Goal: Task Accomplishment & Management: Manage account settings

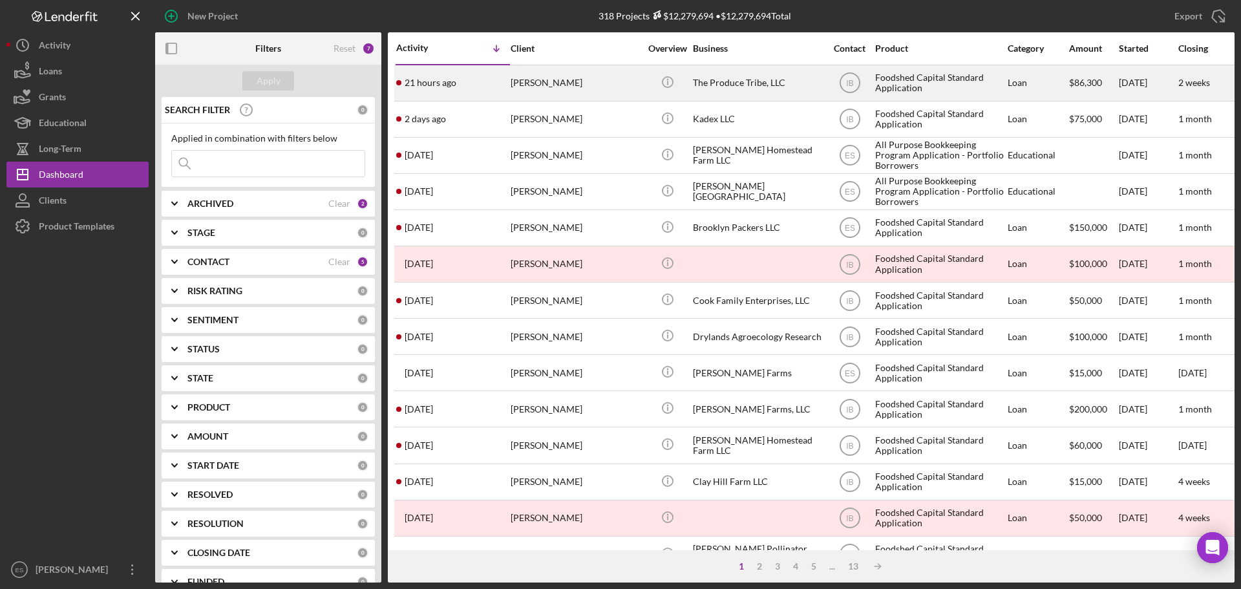
click at [600, 85] on div "[PERSON_NAME]" at bounding box center [575, 83] width 129 height 34
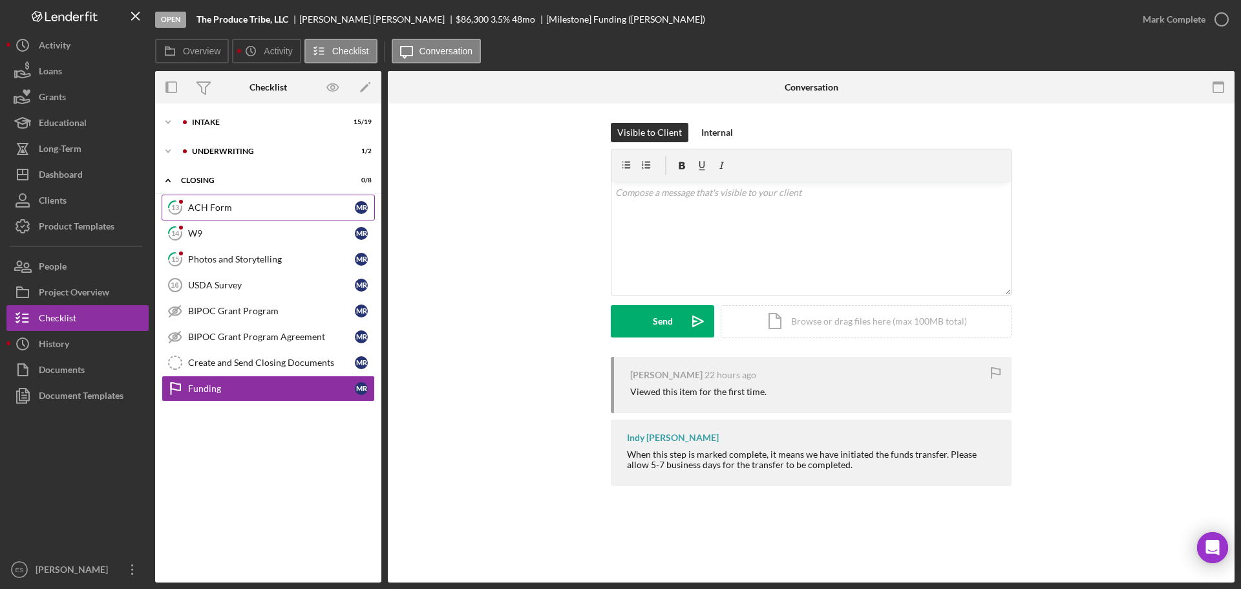
click at [260, 205] on div "ACH Form" at bounding box center [271, 207] width 167 height 10
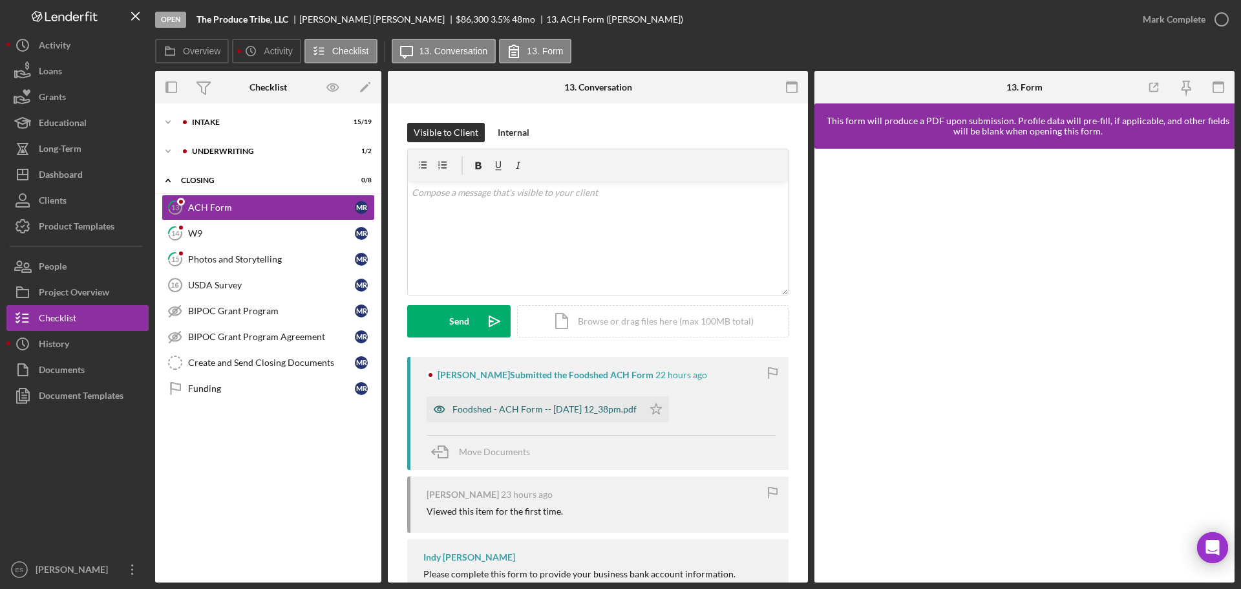
click at [608, 407] on div "Foodshed - ACH Form -- [DATE] 12_38pm.pdf" at bounding box center [544, 409] width 184 height 10
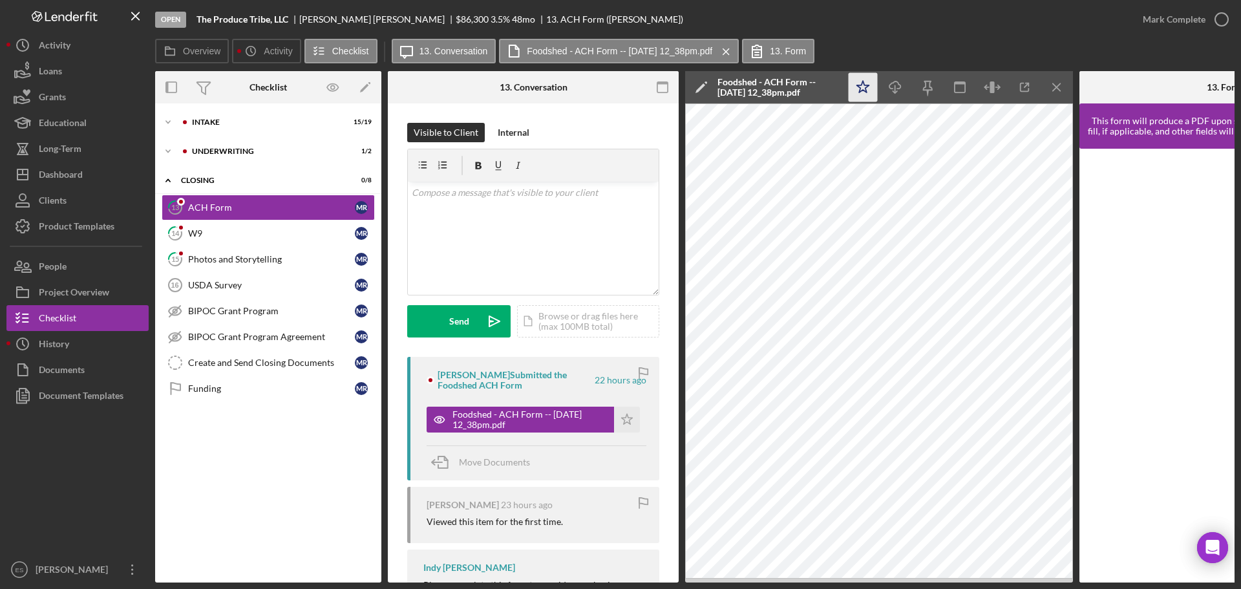
click at [866, 85] on polygon "button" at bounding box center [863, 87] width 12 height 12
click at [276, 233] on div "W9" at bounding box center [271, 233] width 167 height 10
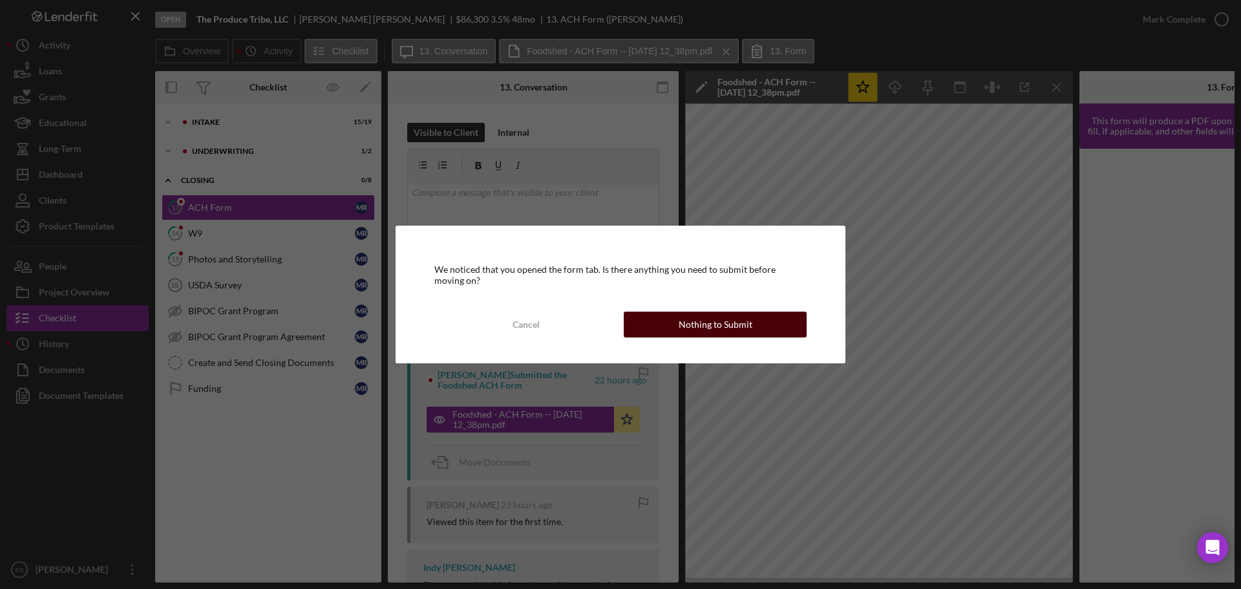
click at [674, 332] on button "Nothing to Submit" at bounding box center [715, 325] width 183 height 26
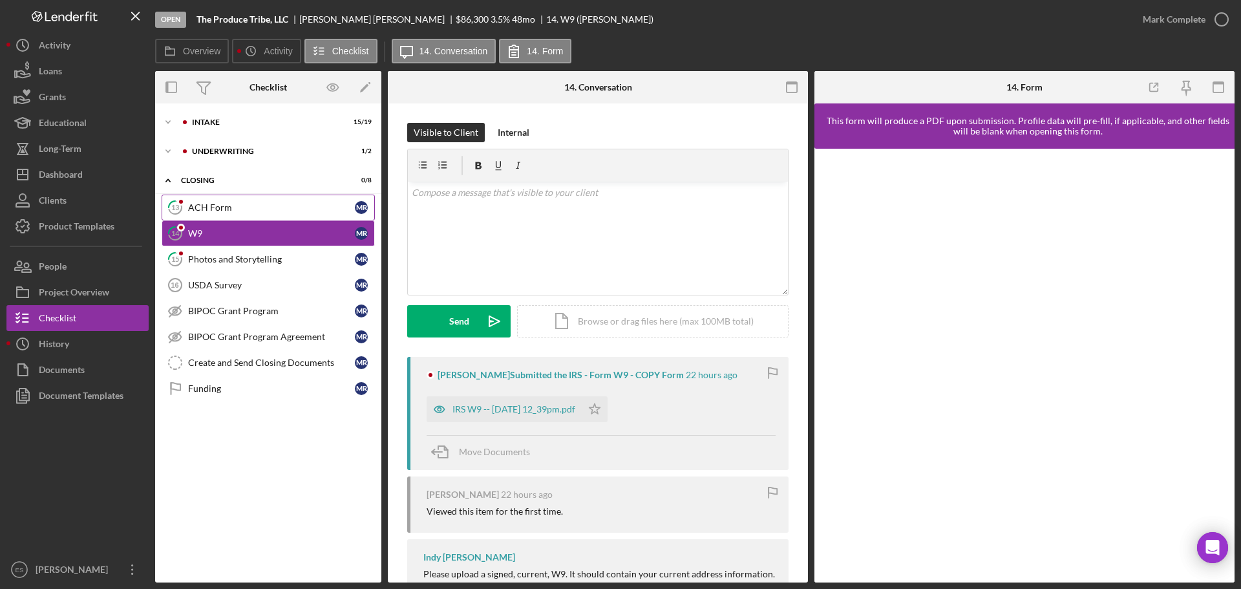
click at [276, 202] on div "ACH Form" at bounding box center [271, 207] width 167 height 10
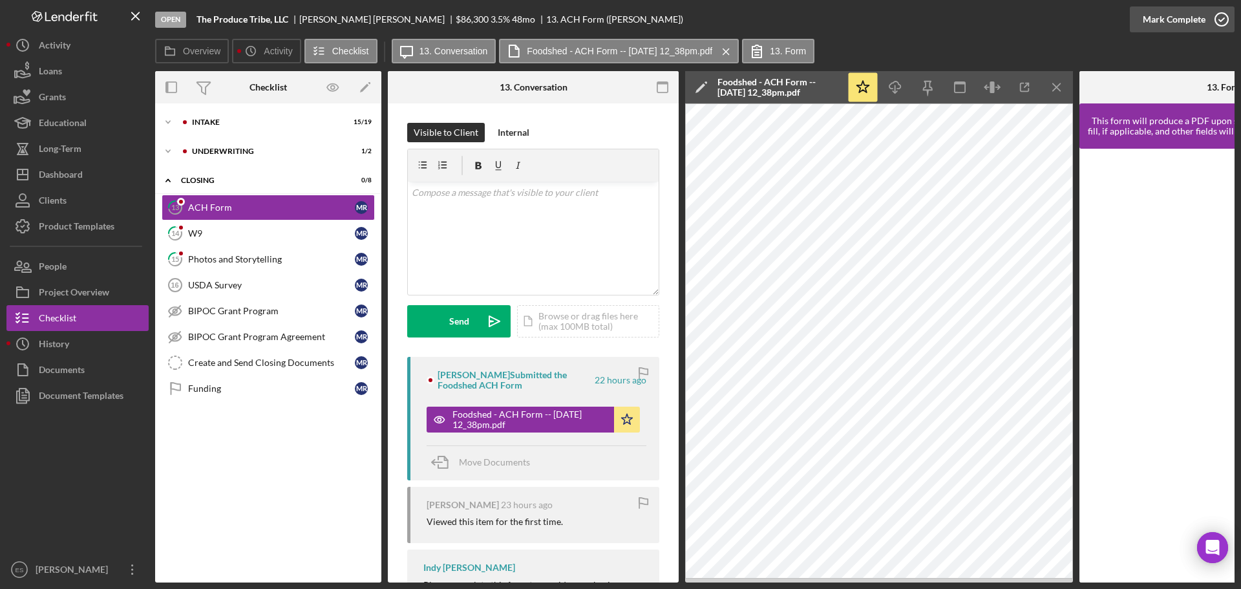
click at [1196, 18] on div "Mark Complete" at bounding box center [1174, 19] width 63 height 26
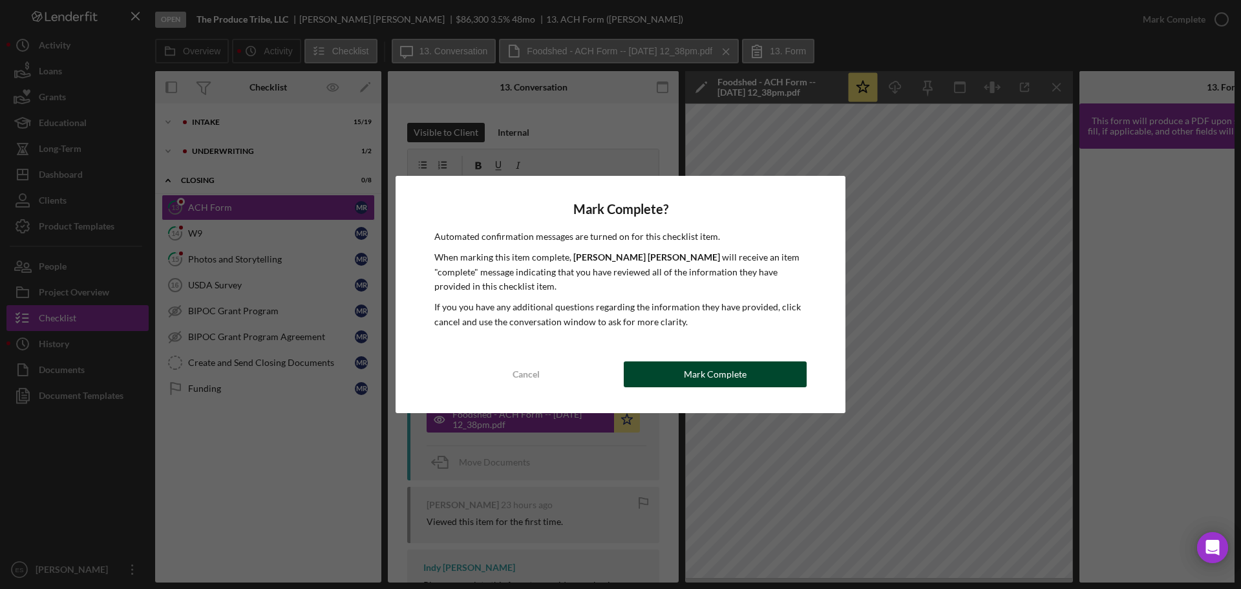
click at [686, 374] on div "Mark Complete" at bounding box center [715, 374] width 63 height 26
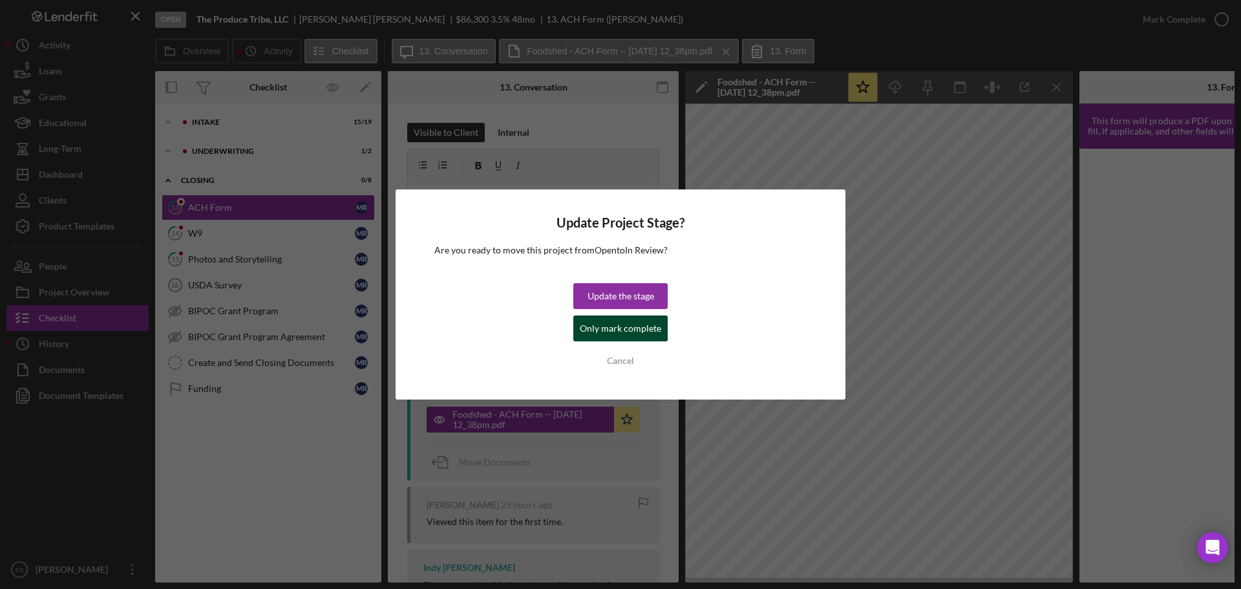
click at [626, 329] on div "Only mark complete" at bounding box center [620, 328] width 81 height 26
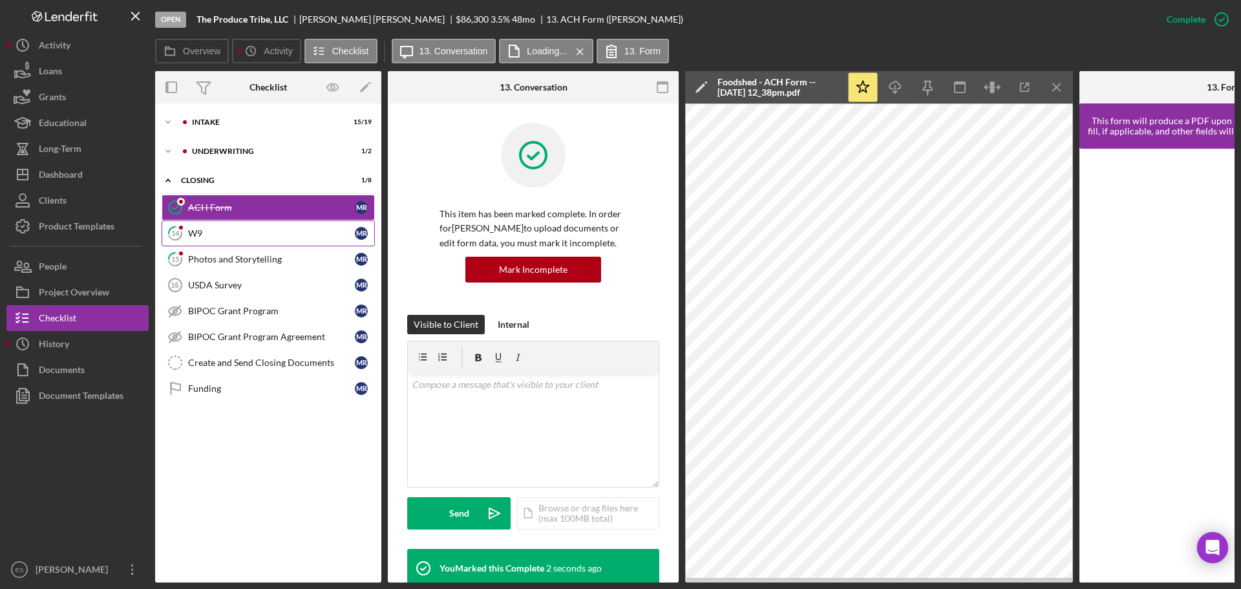
click at [281, 234] on div "W9" at bounding box center [271, 233] width 167 height 10
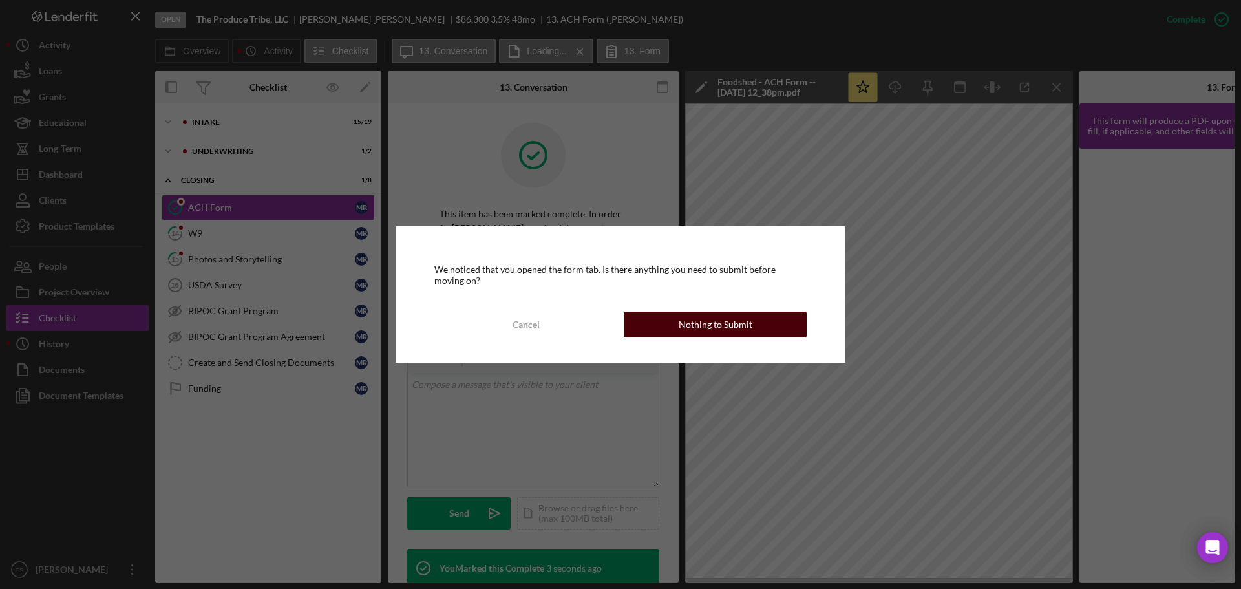
click at [658, 329] on button "Nothing to Submit" at bounding box center [715, 325] width 183 height 26
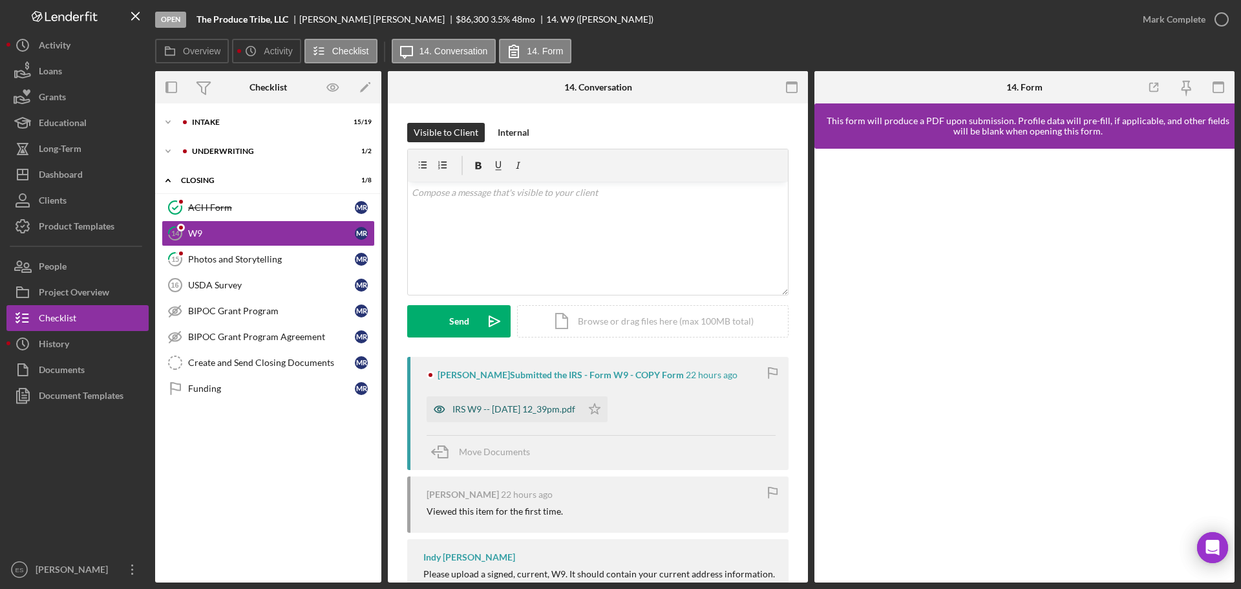
click at [552, 409] on div "IRS W9 -- [DATE] 12_39pm.pdf" at bounding box center [513, 409] width 123 height 10
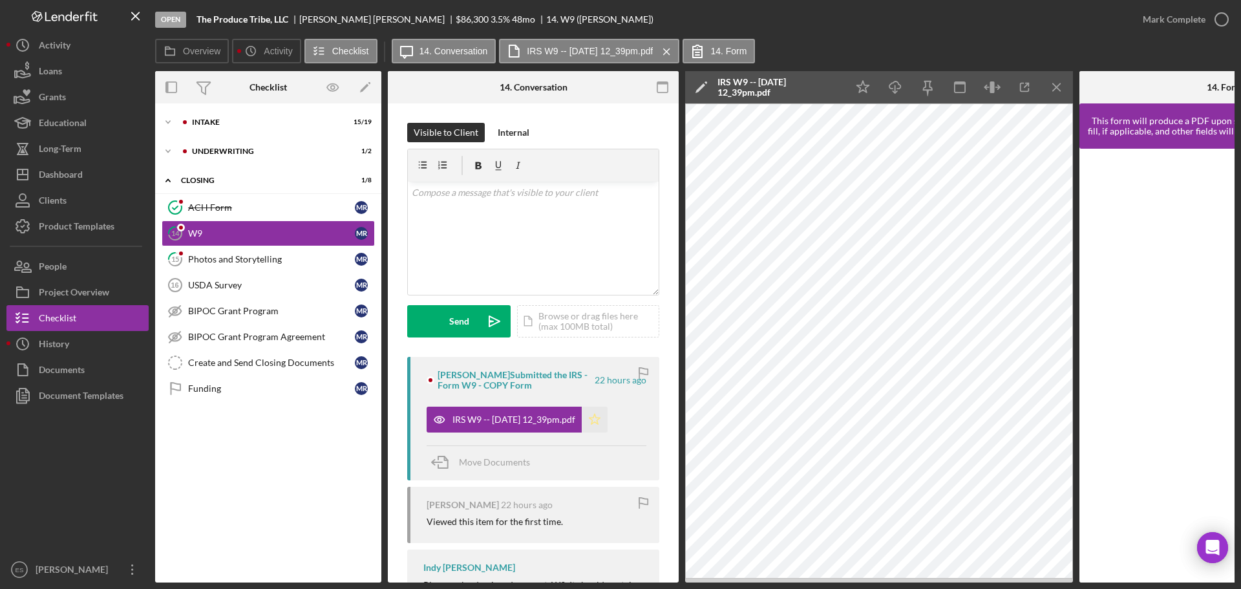
click at [600, 418] on polygon "button" at bounding box center [595, 419] width 11 height 10
click at [1193, 25] on div "Mark Complete" at bounding box center [1174, 19] width 63 height 26
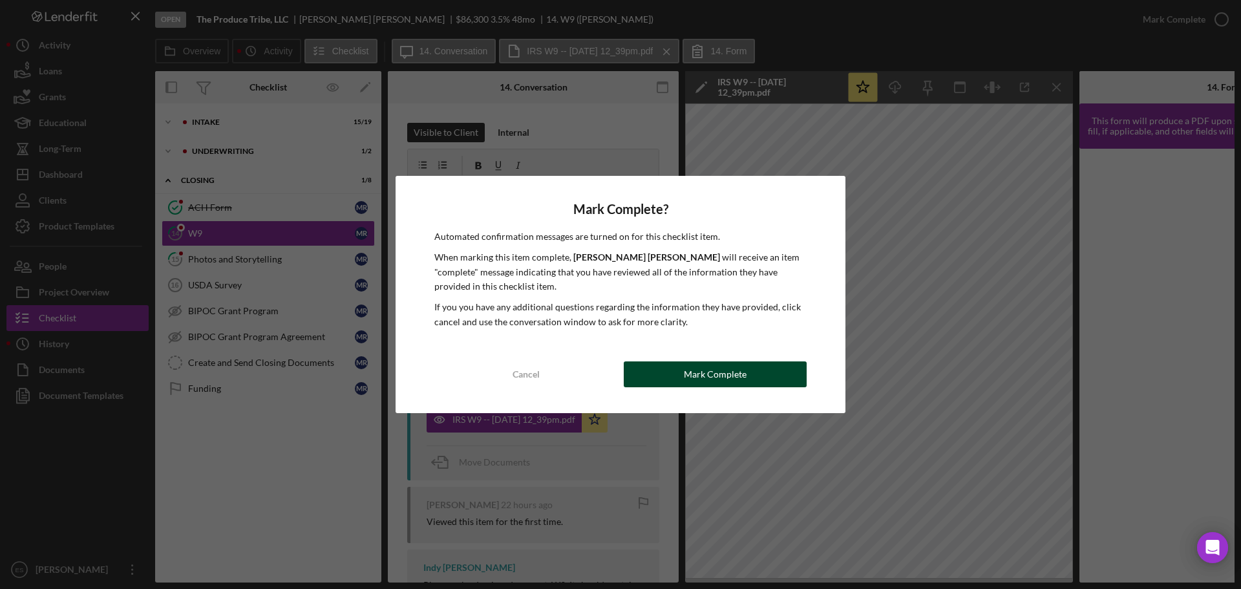
click at [750, 374] on button "Mark Complete" at bounding box center [715, 374] width 183 height 26
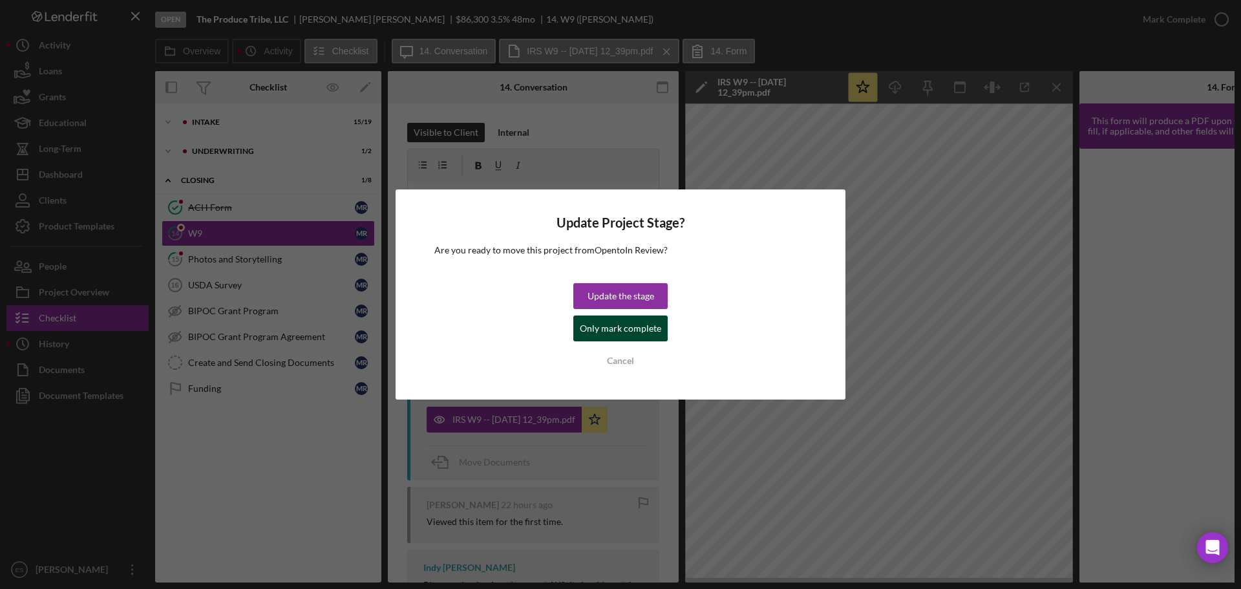
click at [653, 331] on div "Only mark complete" at bounding box center [620, 328] width 81 height 26
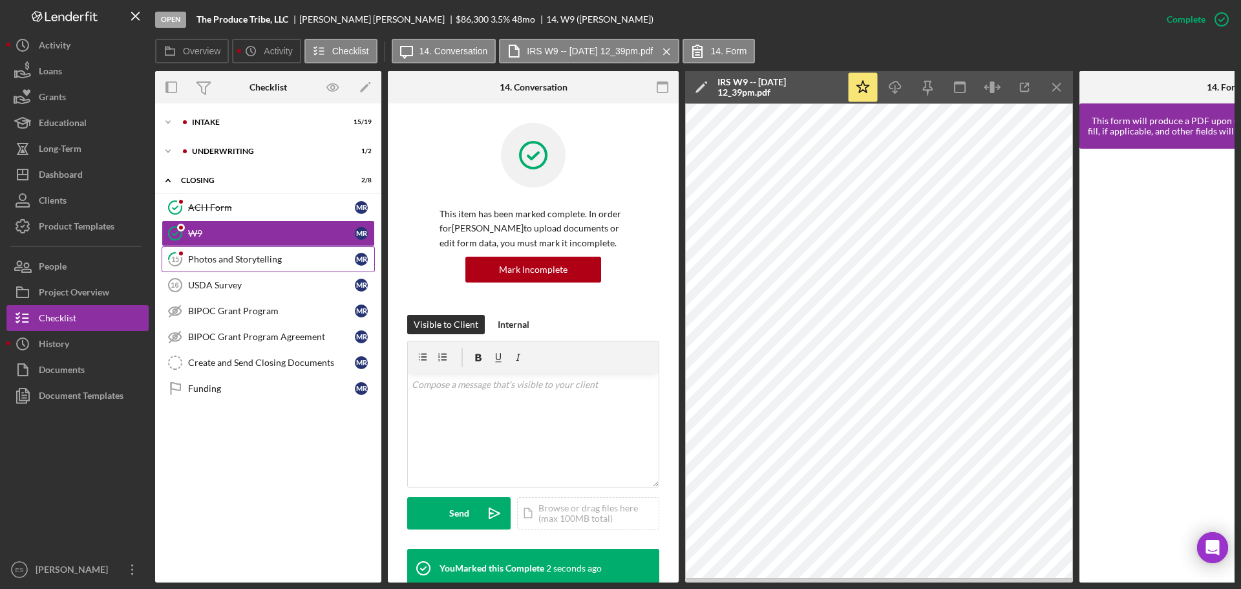
click at [256, 259] on div "Photos and Storytelling" at bounding box center [271, 259] width 167 height 10
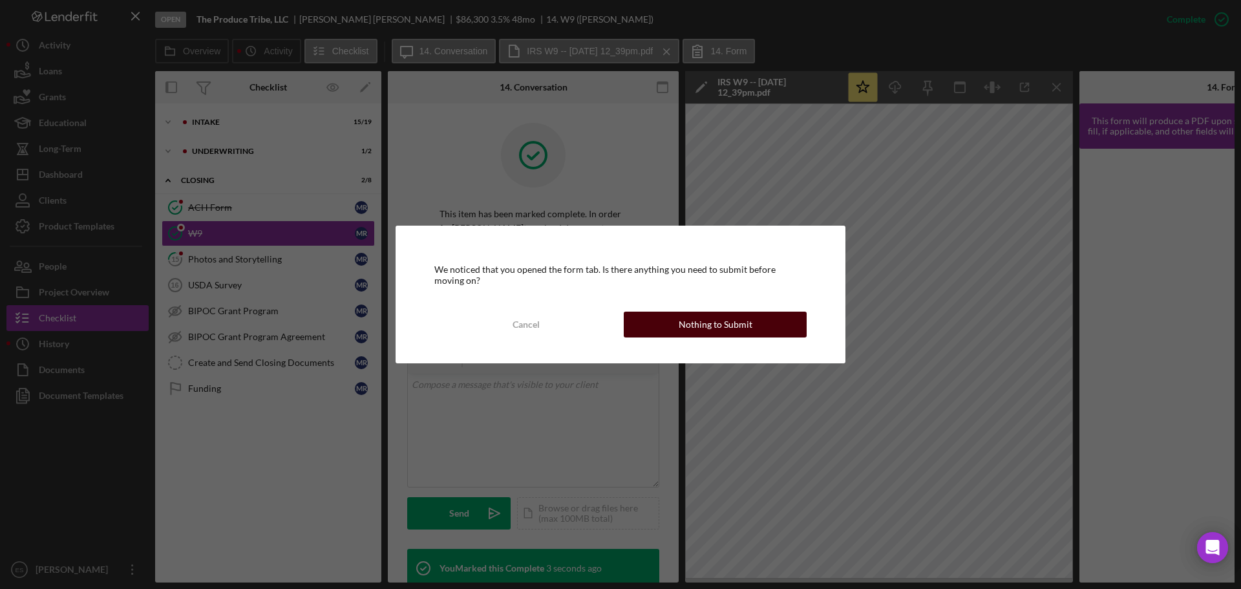
click at [680, 331] on button "Nothing to Submit" at bounding box center [715, 325] width 183 height 26
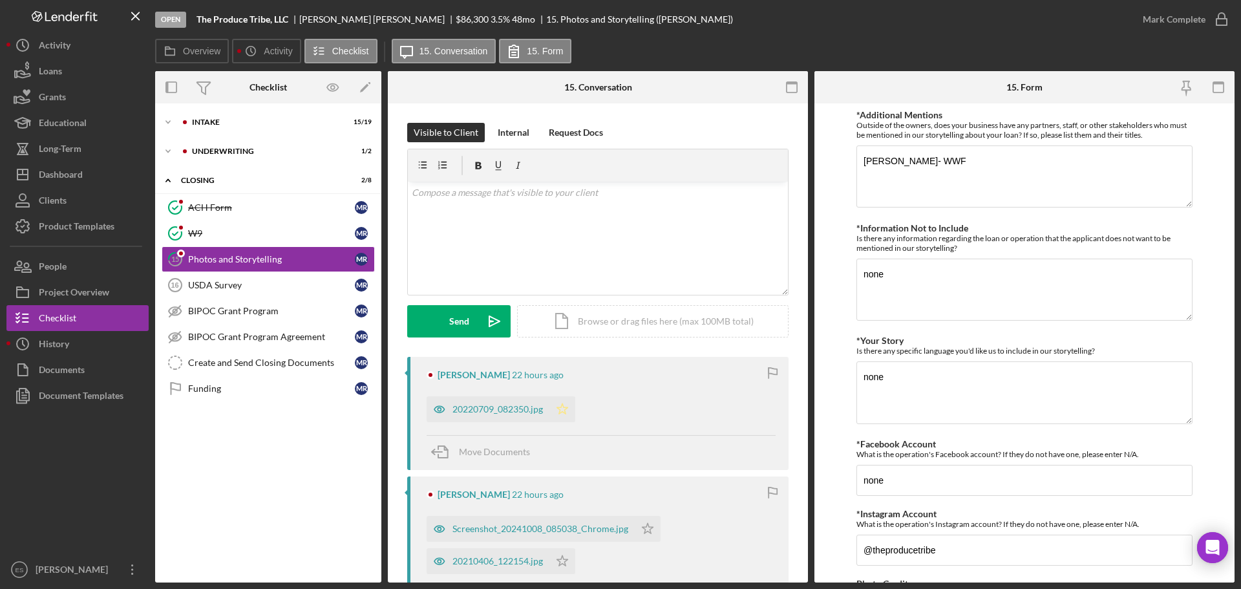
click at [560, 410] on polygon "button" at bounding box center [562, 408] width 11 height 10
click at [646, 530] on icon "Icon/Star" at bounding box center [648, 529] width 26 height 26
click at [560, 565] on polygon "button" at bounding box center [562, 560] width 11 height 10
click at [1185, 15] on div "Mark Complete" at bounding box center [1174, 19] width 63 height 26
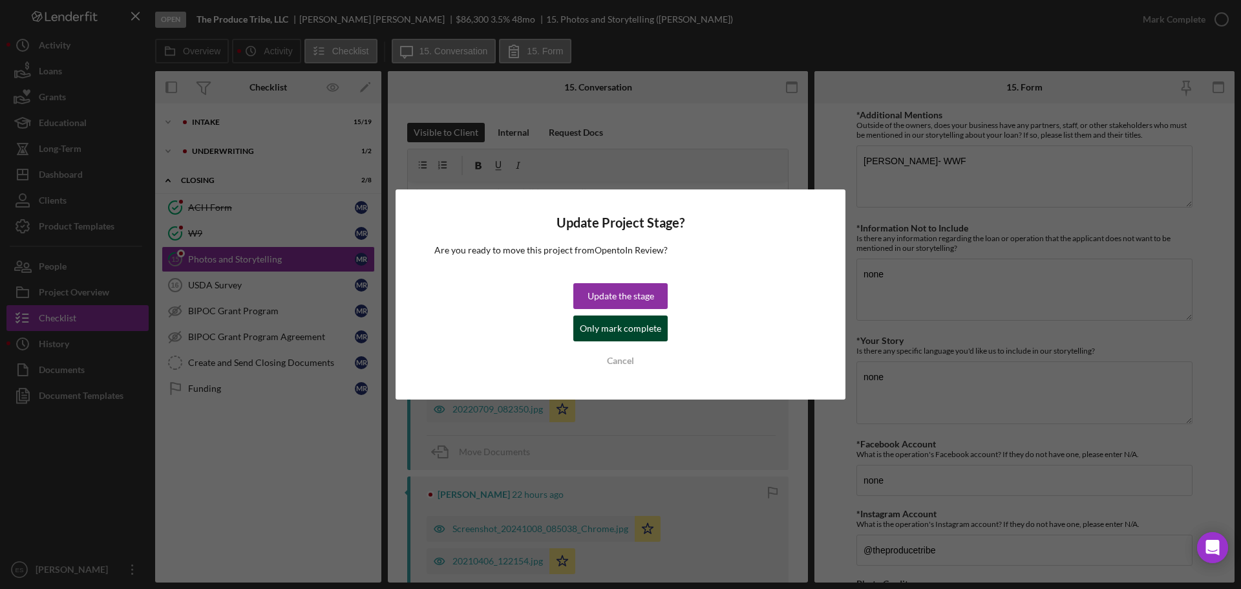
click at [617, 330] on div "Only mark complete" at bounding box center [620, 328] width 81 height 26
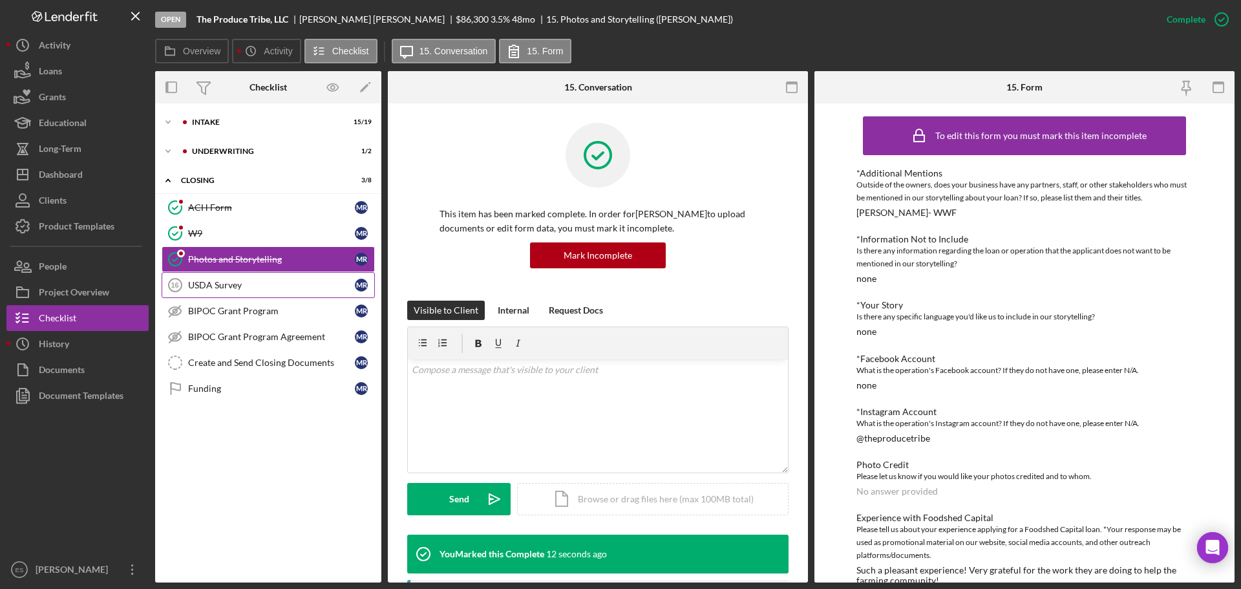
click at [233, 284] on div "USDA Survey" at bounding box center [271, 285] width 167 height 10
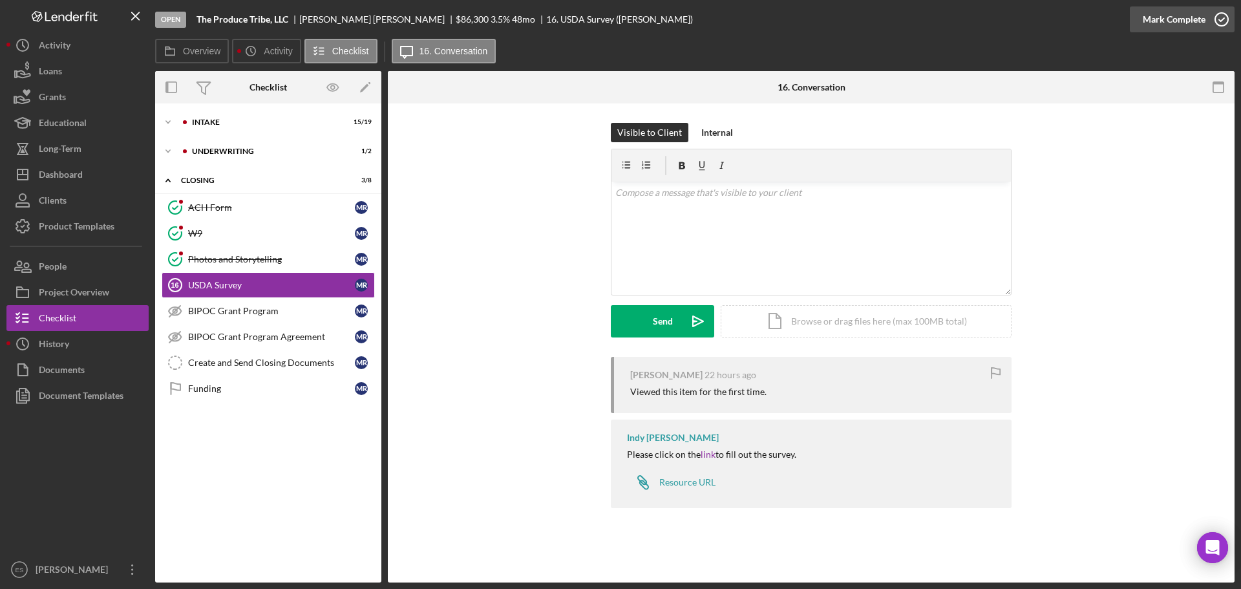
click at [1190, 20] on div "Mark Complete" at bounding box center [1174, 19] width 63 height 26
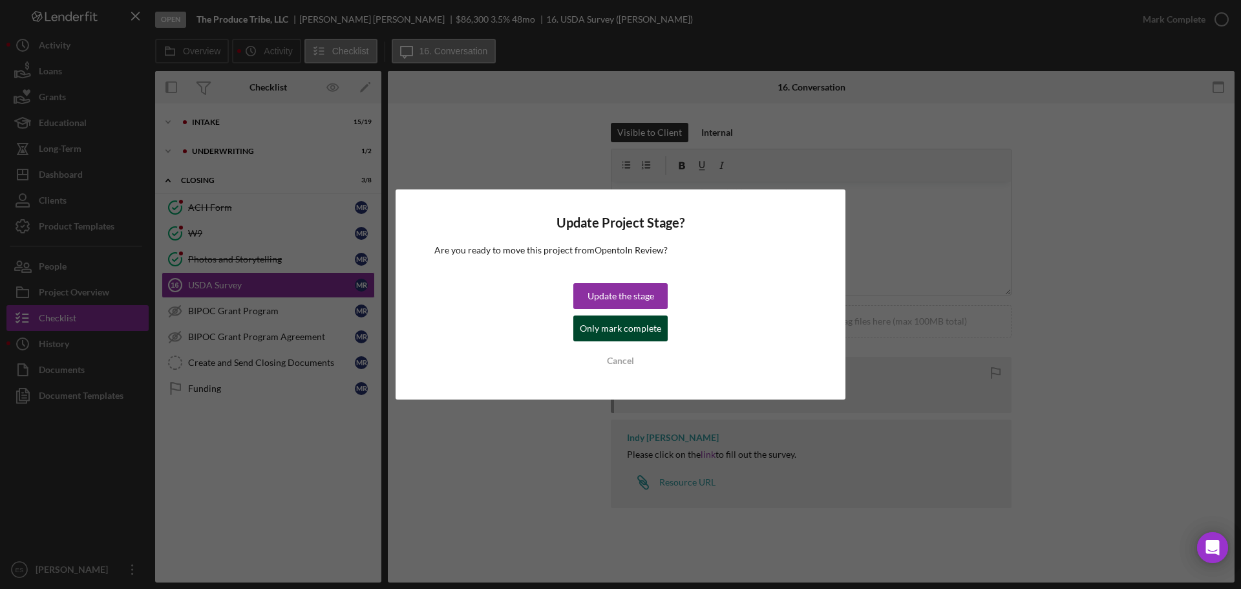
click at [597, 324] on div "Only mark complete" at bounding box center [620, 328] width 81 height 26
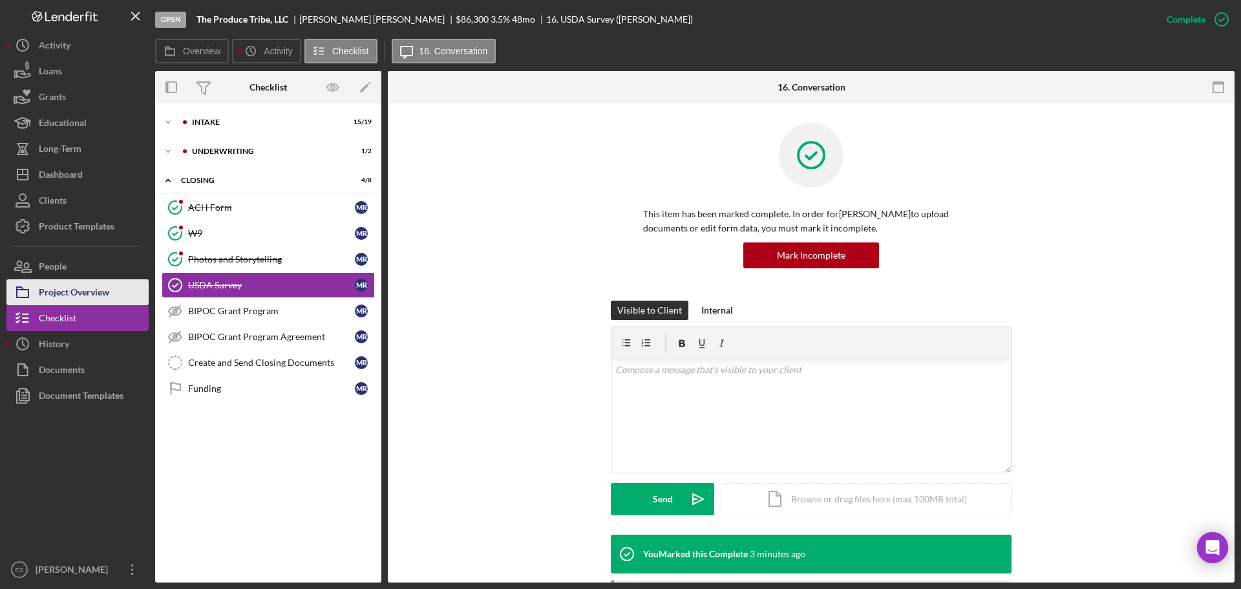
click at [91, 292] on div "Project Overview" at bounding box center [74, 293] width 70 height 29
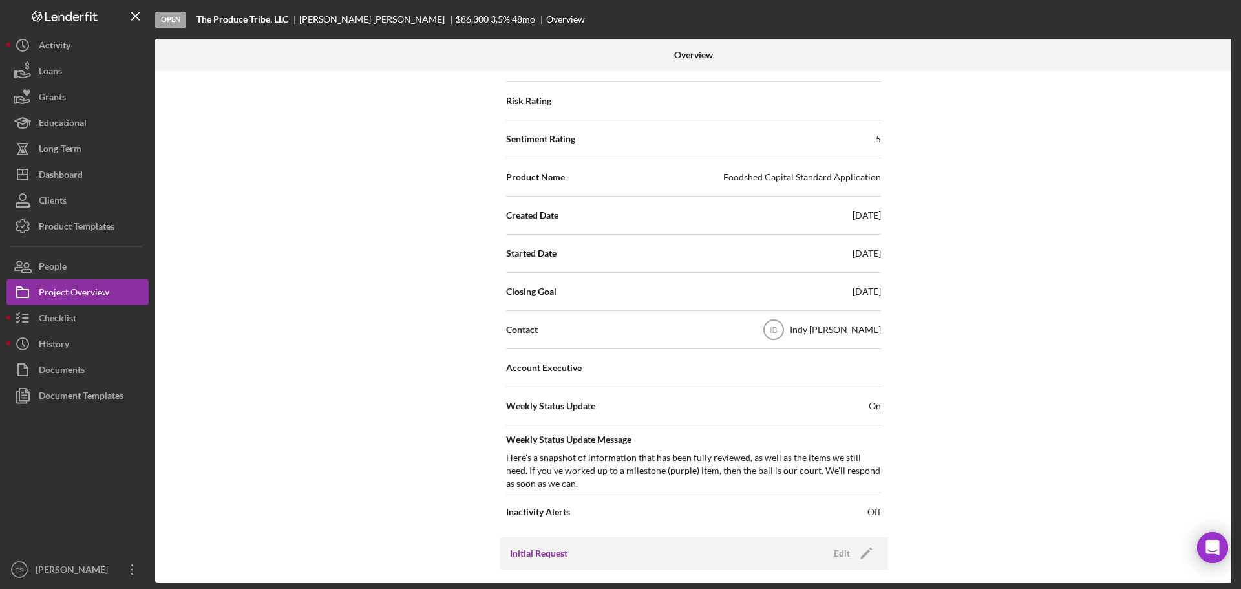
scroll to position [323, 0]
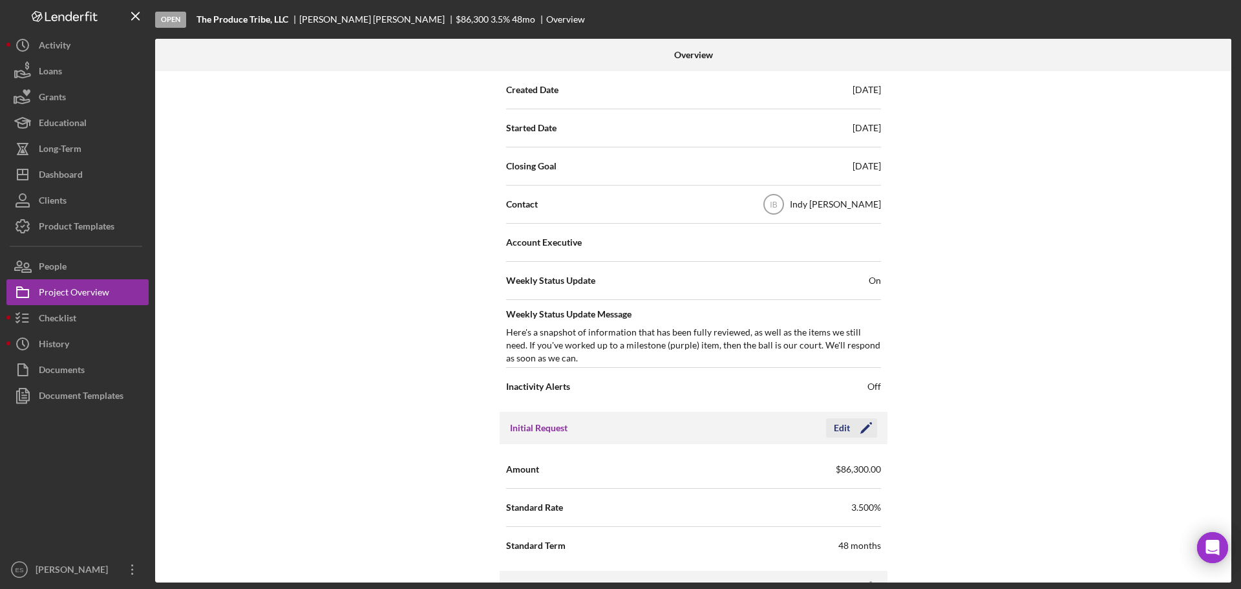
click at [869, 432] on icon "Icon/Edit" at bounding box center [866, 428] width 32 height 32
click at [780, 471] on input "$86,300" at bounding box center [787, 468] width 187 height 31
type input "$91,800"
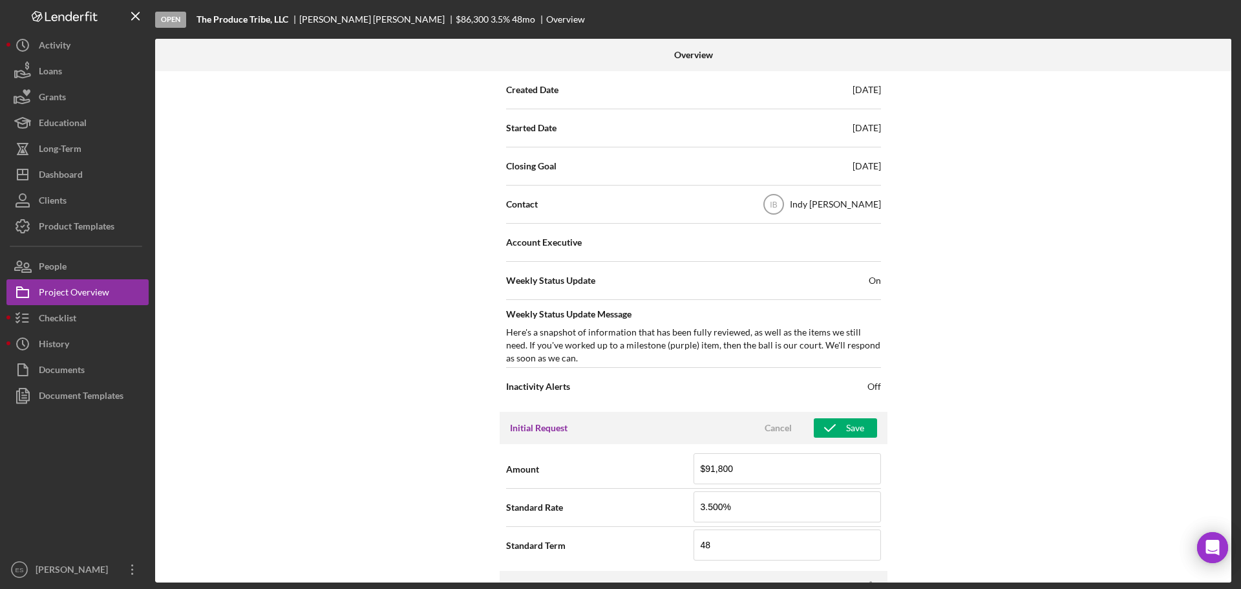
click at [1027, 457] on div "Internal Workflow Stage Open Icon/Dropdown Arrow Archive (can unarchive later i…" at bounding box center [693, 326] width 1076 height 511
click at [767, 513] on input "3.500%" at bounding box center [787, 506] width 187 height 31
click at [756, 504] on input "3.500%" at bounding box center [787, 506] width 187 height 31
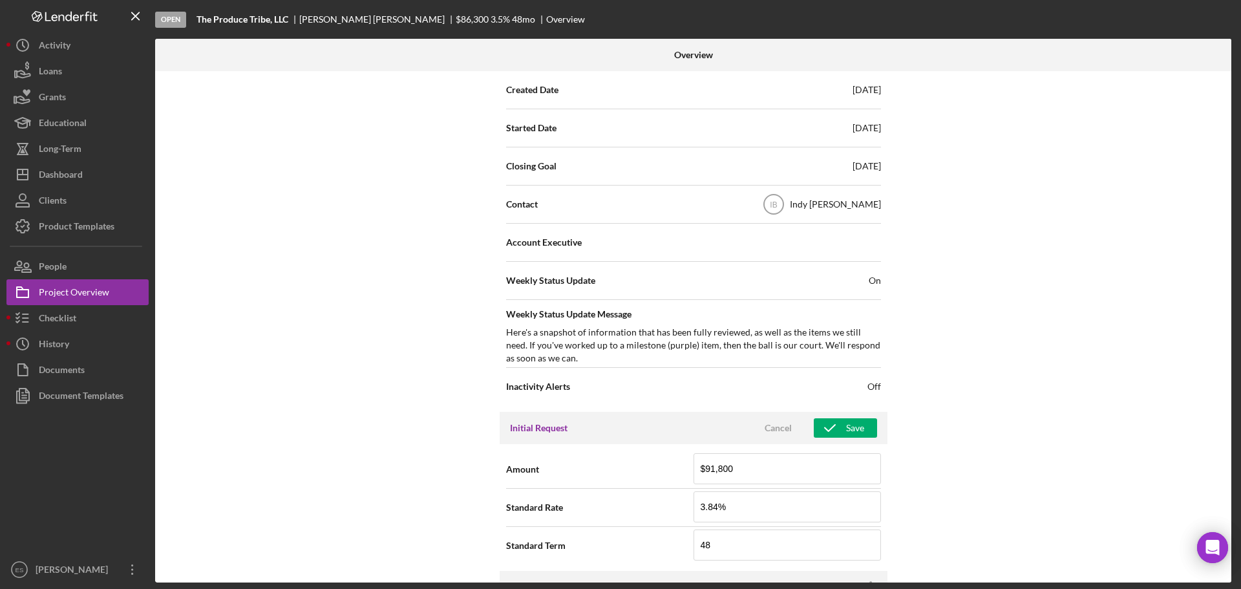
type input "3.840%"
click at [938, 442] on div "Internal Workflow Stage Open Icon/Dropdown Arrow Archive (can unarchive later i…" at bounding box center [693, 326] width 1076 height 511
click at [739, 545] on input "48" at bounding box center [787, 544] width 187 height 31
type input "18"
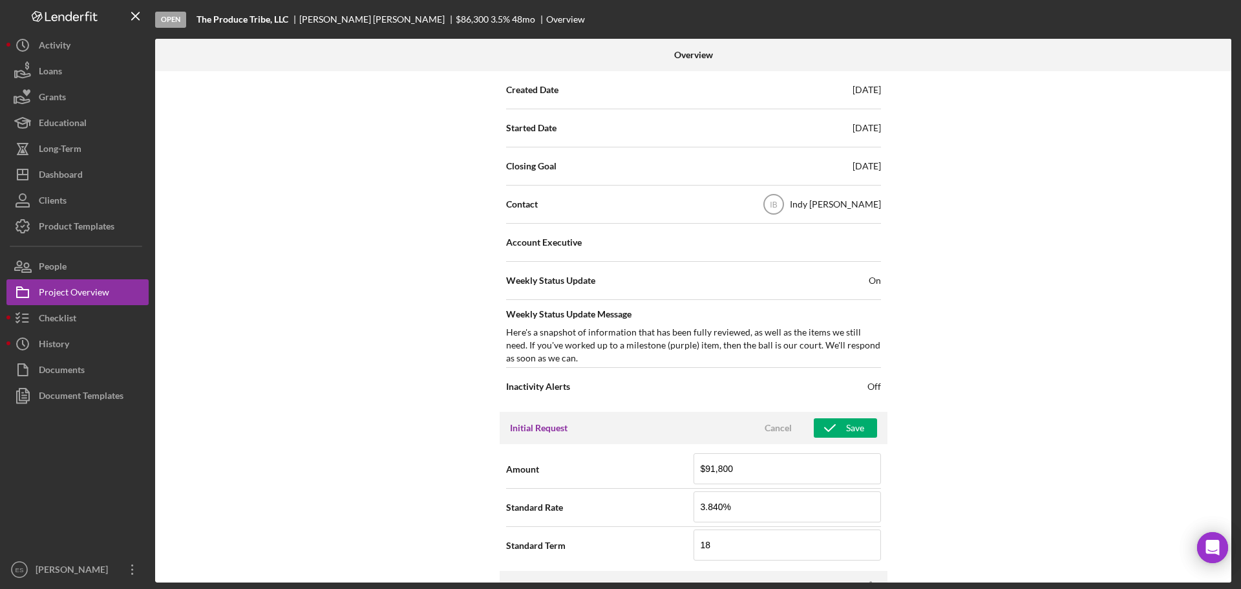
click at [1065, 489] on div "Internal Workflow Stage Open Icon/Dropdown Arrow Archive (can unarchive later i…" at bounding box center [693, 326] width 1076 height 511
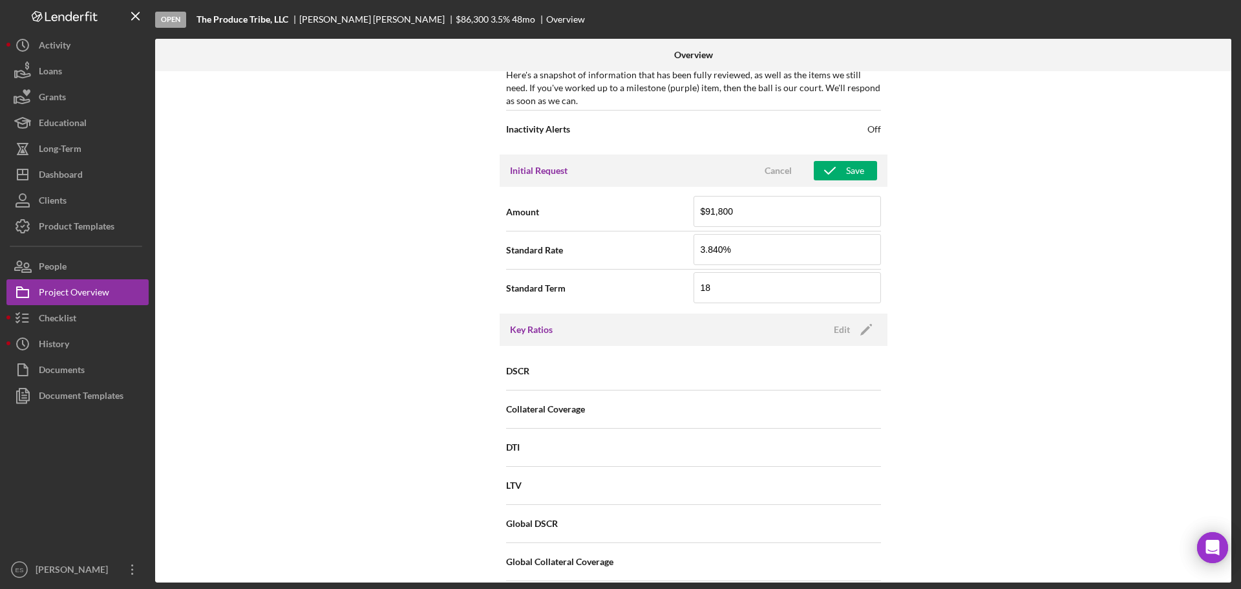
scroll to position [582, 0]
click at [846, 169] on div "Save" at bounding box center [855, 169] width 18 height 19
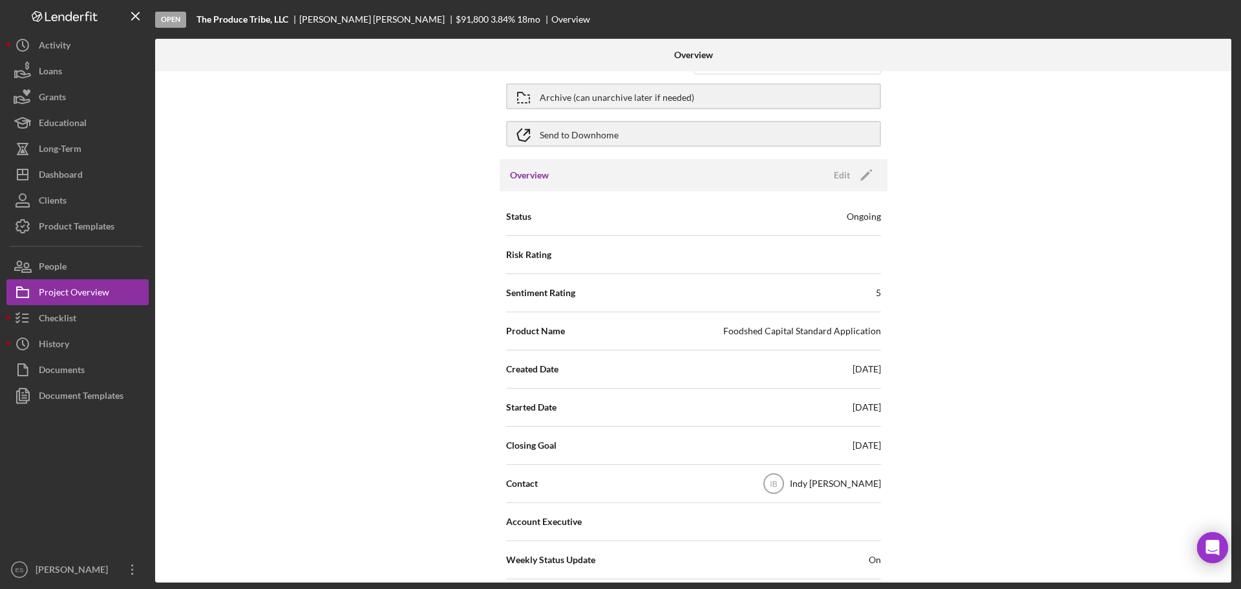
scroll to position [0, 0]
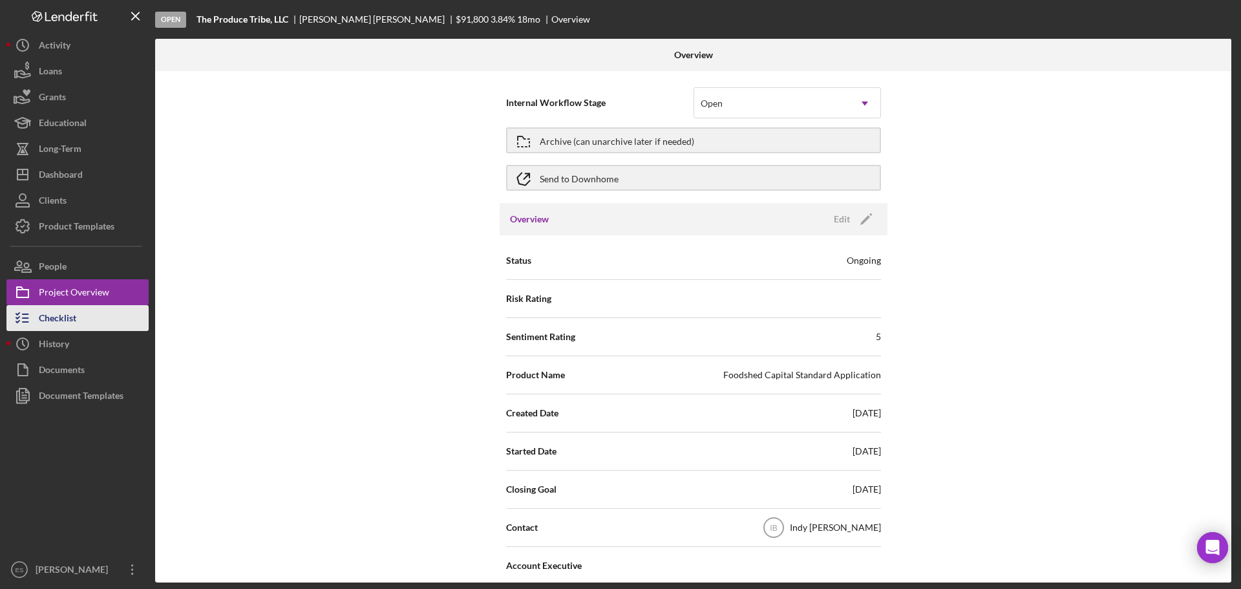
click at [100, 319] on button "Checklist" at bounding box center [77, 318] width 142 height 26
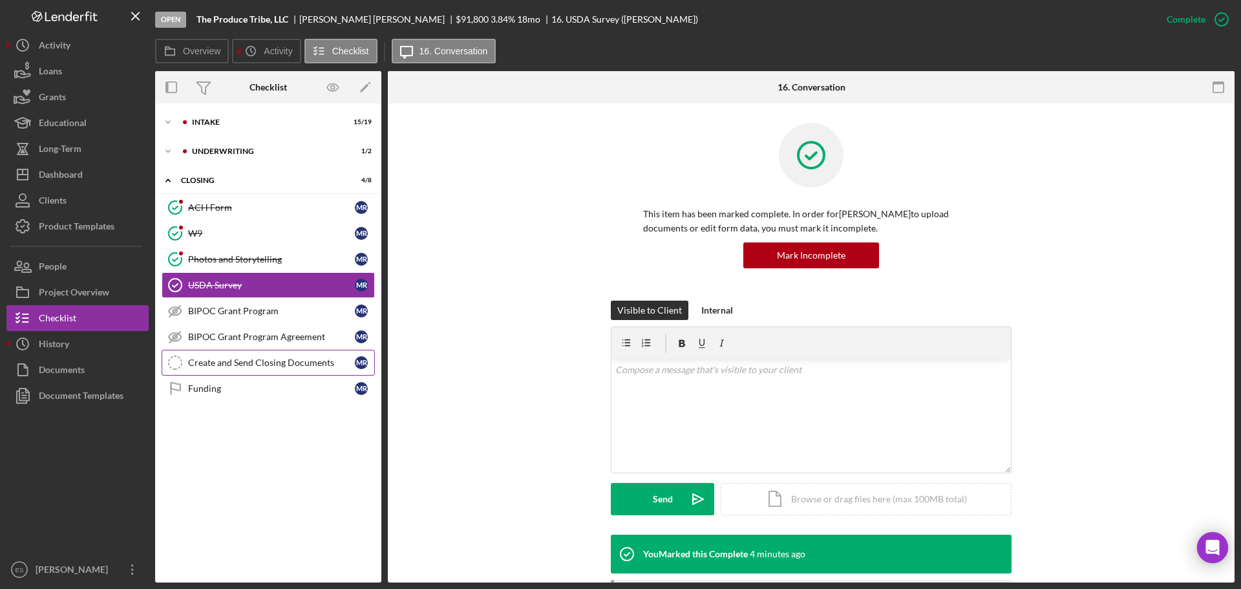
click at [285, 365] on div "Create and Send Closing Documents" at bounding box center [271, 362] width 167 height 10
